Goal: Transaction & Acquisition: Book appointment/travel/reservation

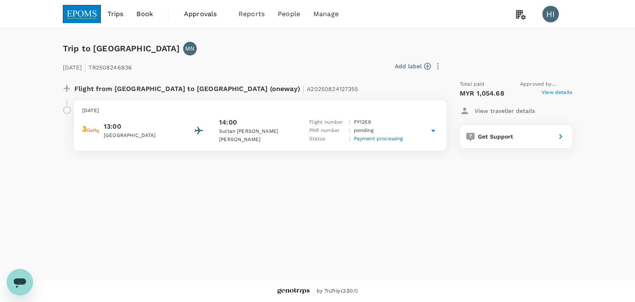
click at [92, 16] on img at bounding box center [82, 14] width 38 height 18
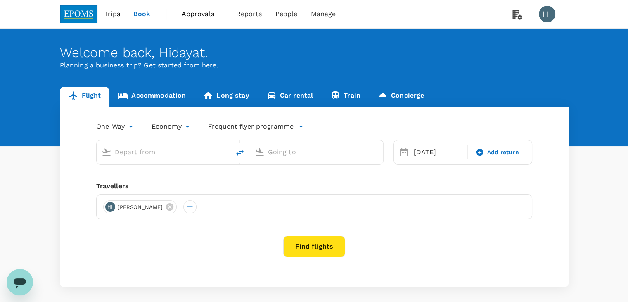
type input "business"
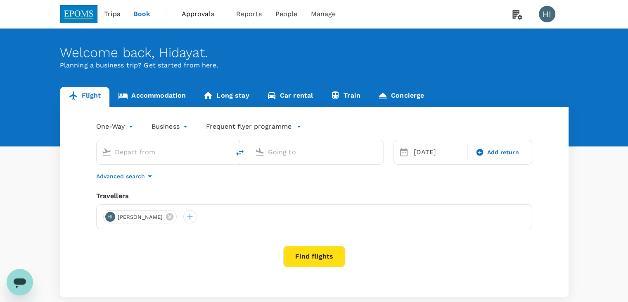
type input "Kuala Terengganu (TGG)"
type input "Kuala Lumpur Intl ([GEOGRAPHIC_DATA])"
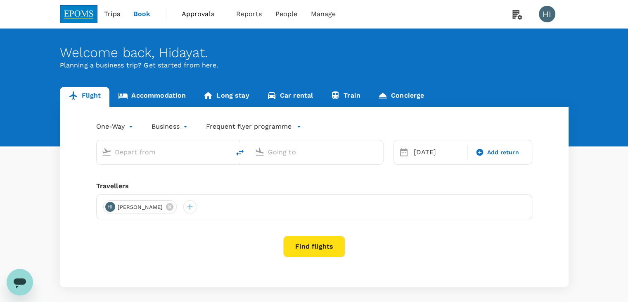
type input "Kuala Terengganu (TGG)"
type input "Kuala Lumpur Intl ([GEOGRAPHIC_DATA])"
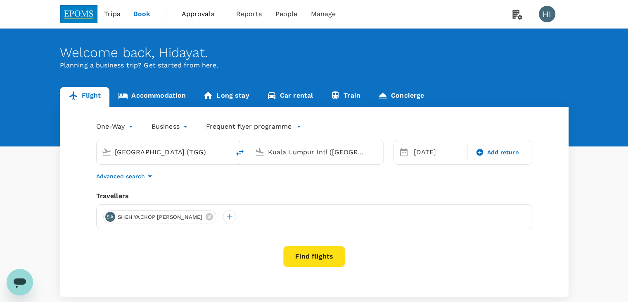
click at [240, 153] on icon "delete" at bounding box center [239, 153] width 7 height 6
type input "Kuala Lumpur Intl ([GEOGRAPHIC_DATA])"
click at [282, 152] on input "Kuala Terengganu (TGG)" at bounding box center [317, 151] width 98 height 13
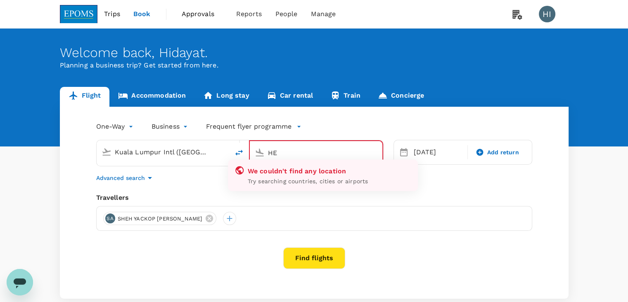
type input "H"
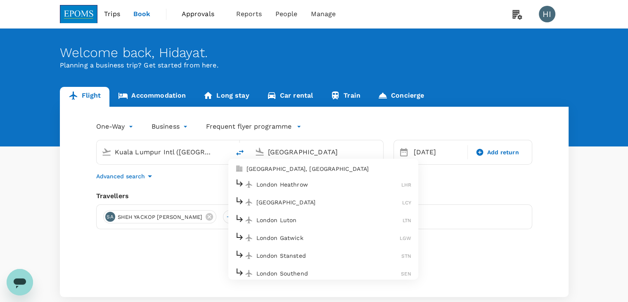
click at [286, 183] on p "London Heathrow" at bounding box center [329, 184] width 145 height 8
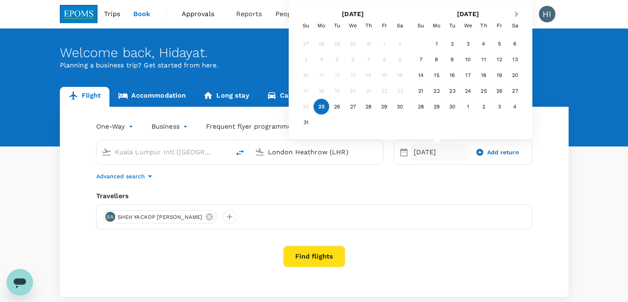
type input "London Heathrow (LHR)"
click at [517, 15] on span "Next Month" at bounding box center [517, 15] width 0 height 10
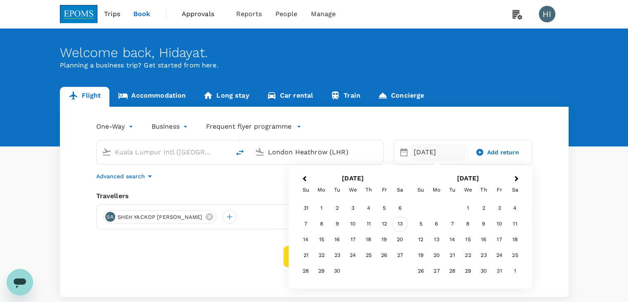
click at [398, 227] on div "13" at bounding box center [400, 224] width 16 height 16
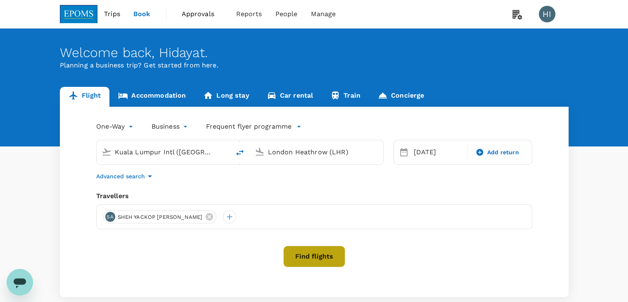
click at [326, 253] on button "Find flights" at bounding box center [314, 255] width 62 height 21
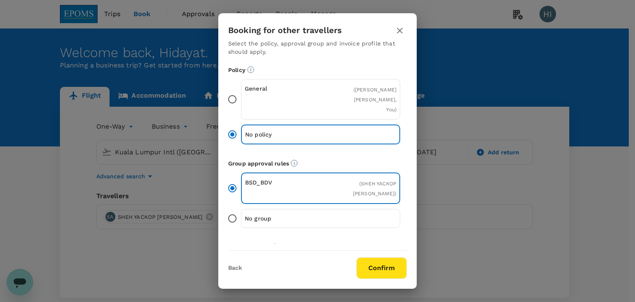
click at [378, 265] on button "Confirm" at bounding box center [381, 267] width 50 height 21
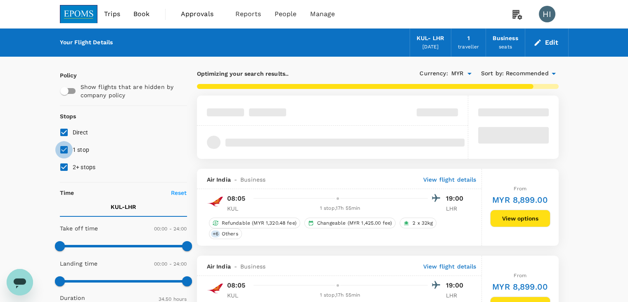
click at [63, 150] on input "1 stop" at bounding box center [63, 149] width 17 height 17
checkbox input "false"
click at [67, 166] on input "2+ stops" at bounding box center [63, 166] width 17 height 17
checkbox input "false"
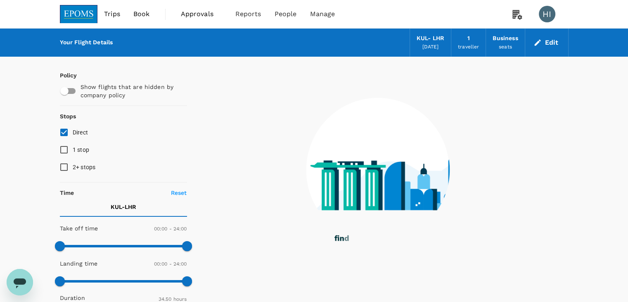
type input "2485"
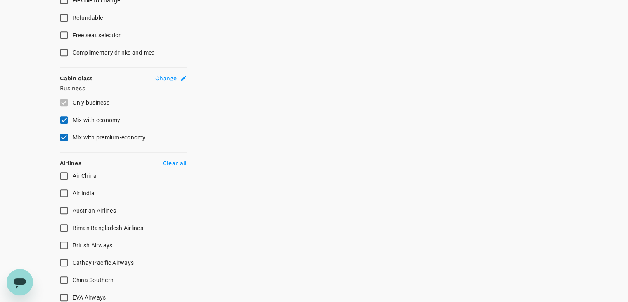
scroll to position [372, 0]
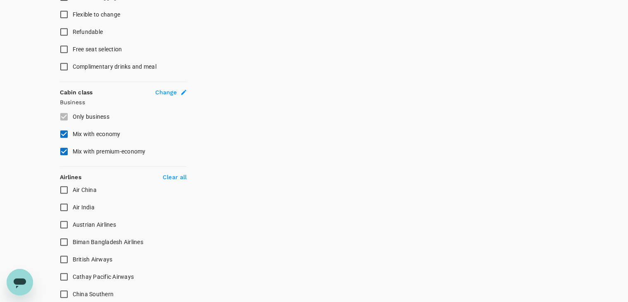
click at [68, 147] on input "Mix with premium-economy" at bounding box center [63, 151] width 17 height 17
checkbox input "false"
click at [58, 138] on input "Mix with economy" at bounding box center [63, 133] width 17 height 17
checkbox input "false"
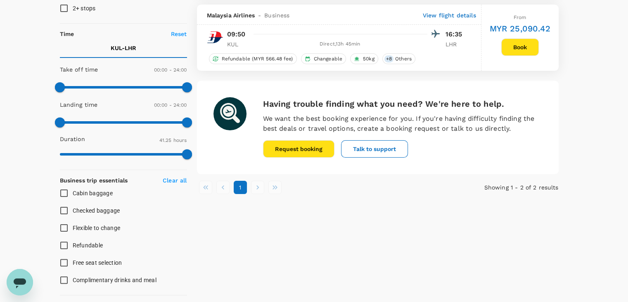
scroll to position [41, 0]
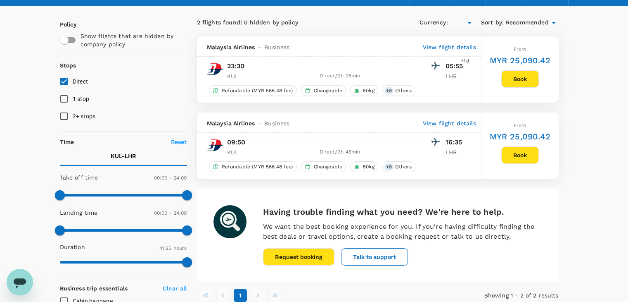
type input "MYR"
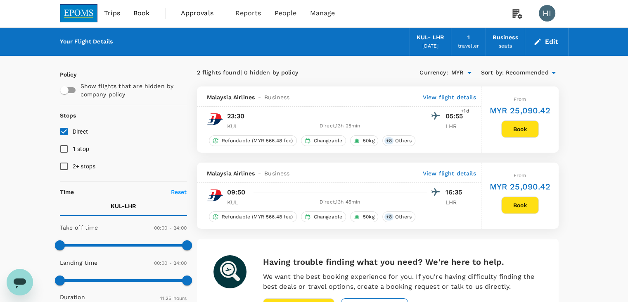
scroll to position [0, 0]
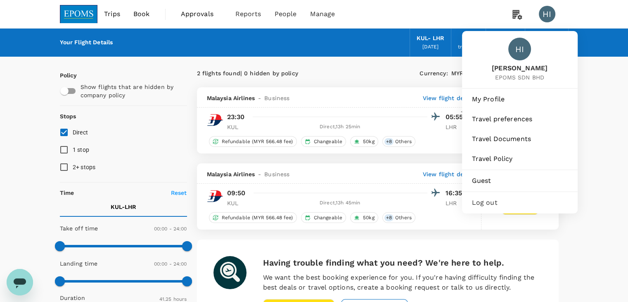
click at [481, 207] on div "Log out" at bounding box center [520, 202] width 109 height 18
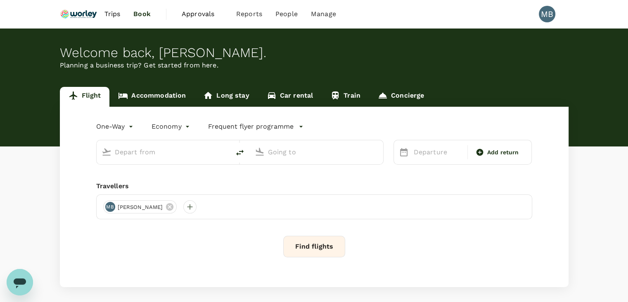
type input "roundtrip"
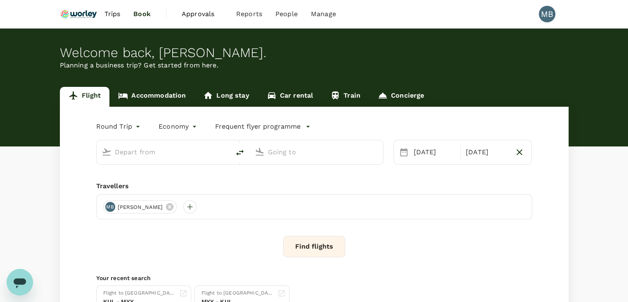
type input "Miri Intl (MYY)"
type input "Kuala Lumpur Intl ([GEOGRAPHIC_DATA])"
